Goal: Transaction & Acquisition: Book appointment/travel/reservation

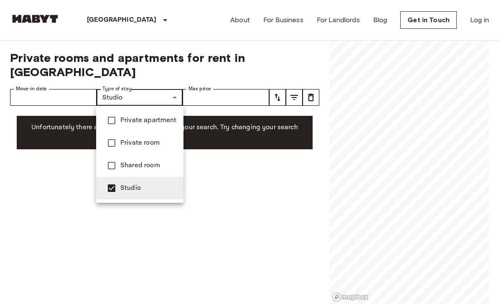
click at [132, 142] on span "Private room" at bounding box center [148, 143] width 56 height 10
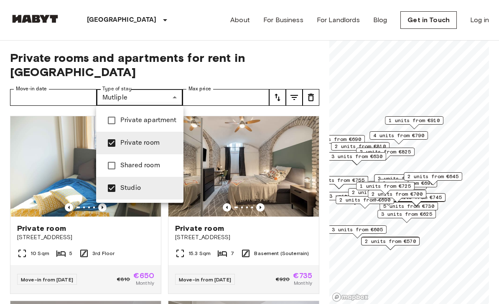
type input "**********"
click at [295, 63] on div at bounding box center [249, 152] width 499 height 304
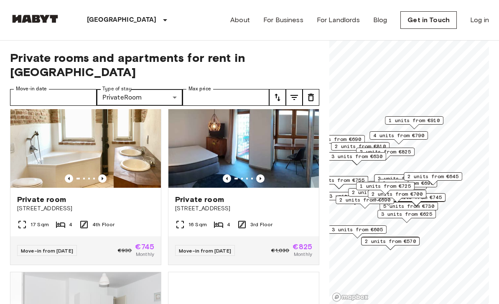
scroll to position [1322, 0]
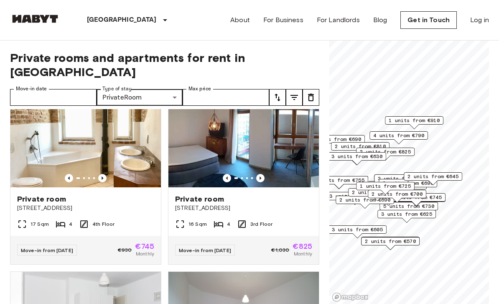
click at [254, 173] on img at bounding box center [243, 137] width 150 height 100
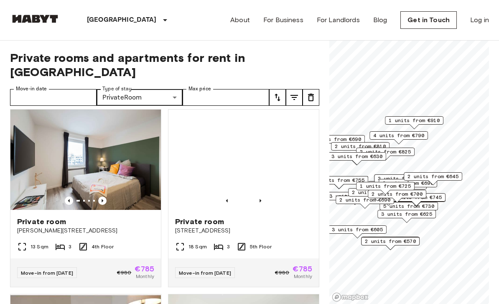
scroll to position [3150, 0]
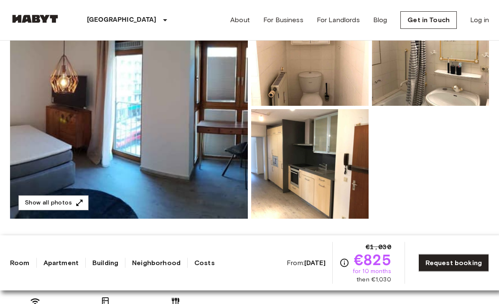
scroll to position [121, 0]
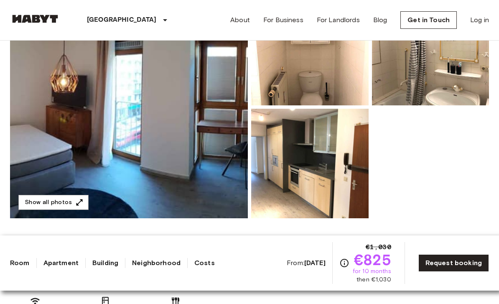
click at [209, 180] on img at bounding box center [129, 107] width 238 height 222
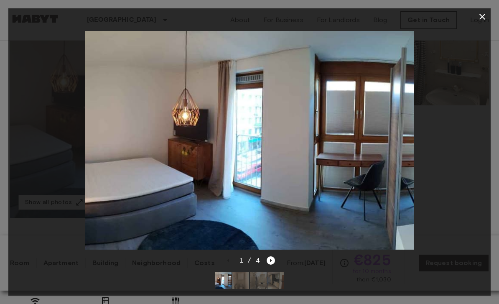
click at [271, 262] on icon "Next image" at bounding box center [271, 260] width 2 height 3
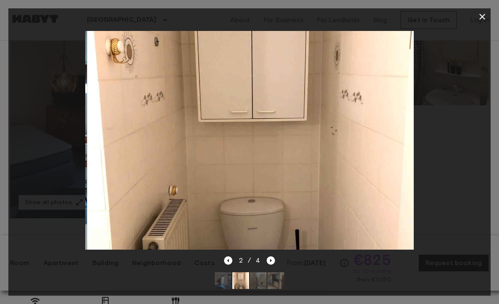
click at [274, 264] on icon "Next image" at bounding box center [270, 260] width 8 height 8
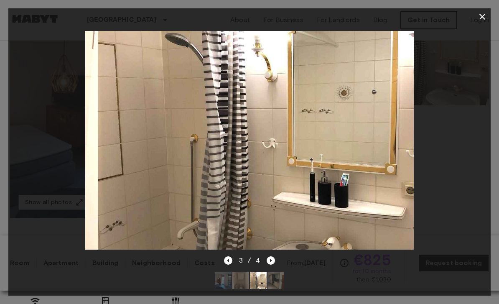
click at [274, 264] on icon "Next image" at bounding box center [270, 260] width 8 height 8
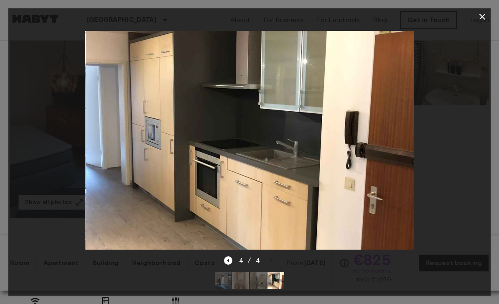
click at [277, 283] on div "4 / 4" at bounding box center [249, 275] width 482 height 40
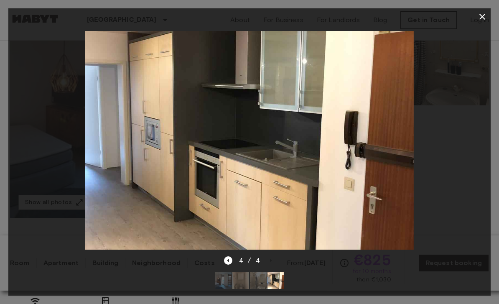
click at [269, 265] on div "4 / 4" at bounding box center [249, 260] width 51 height 10
click at [462, 181] on div at bounding box center [249, 140] width 482 height 230
click at [482, 21] on icon "button" at bounding box center [482, 17] width 10 height 10
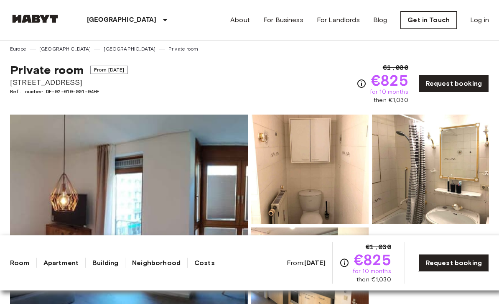
scroll to position [0, 0]
